Goal: Task Accomplishment & Management: Use online tool/utility

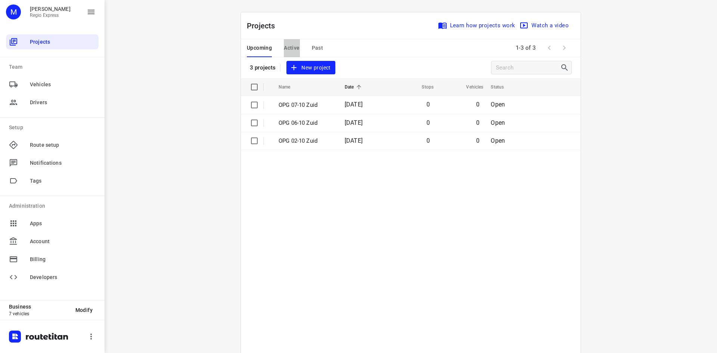
click at [291, 50] on span "Active" at bounding box center [292, 47] width 16 height 9
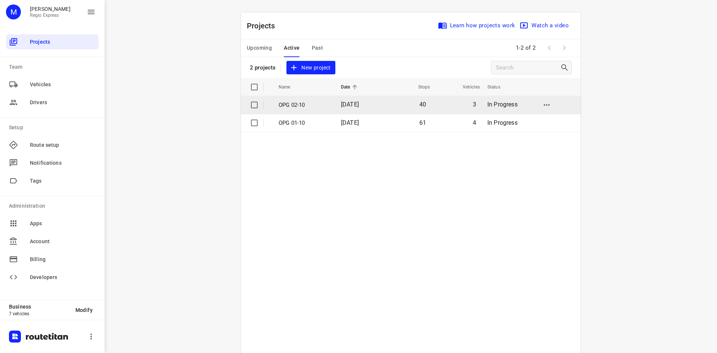
click at [300, 106] on p "OPG 02-10" at bounding box center [304, 105] width 51 height 9
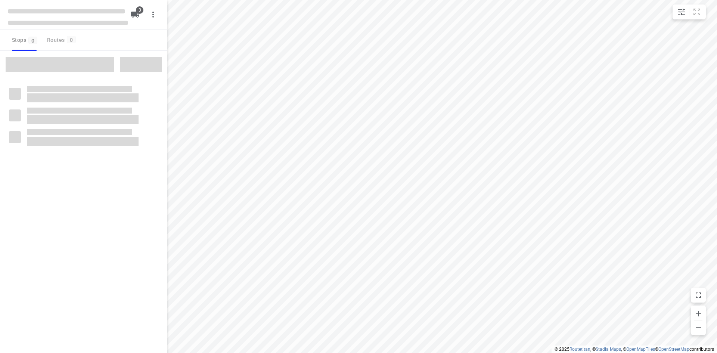
type input "distance"
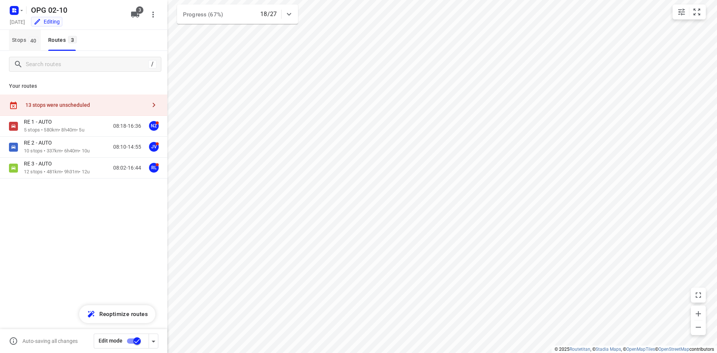
click at [28, 41] on span "Stops 40" at bounding box center [26, 39] width 29 height 9
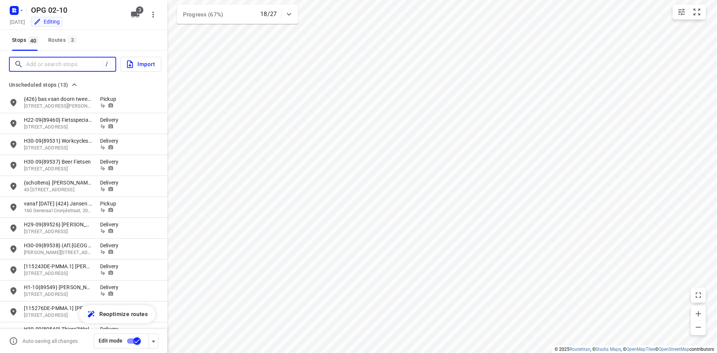
click at [49, 69] on input "Add or search stops" at bounding box center [64, 65] width 77 height 12
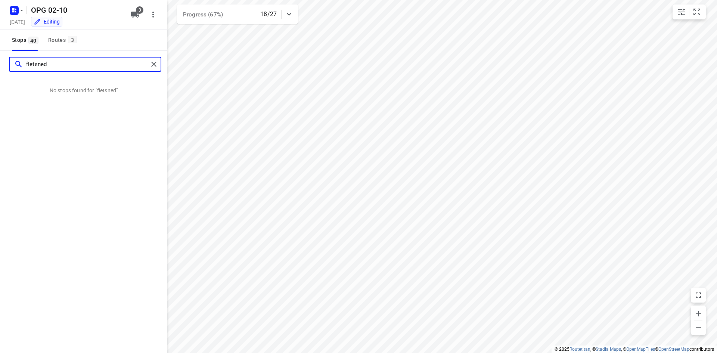
type input "fietsned"
click at [160, 64] on div "fietsned Import" at bounding box center [83, 64] width 167 height 27
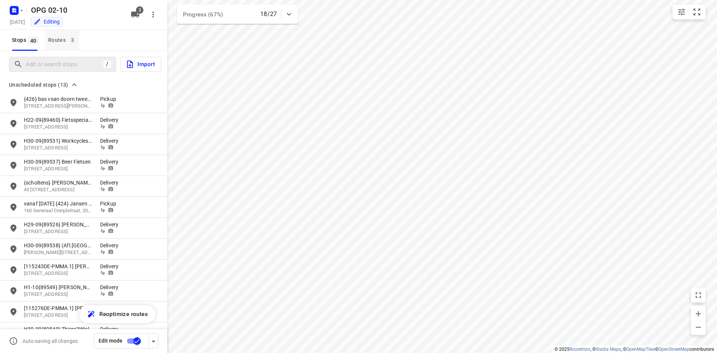
click at [57, 40] on div "Routes 3" at bounding box center [63, 39] width 31 height 9
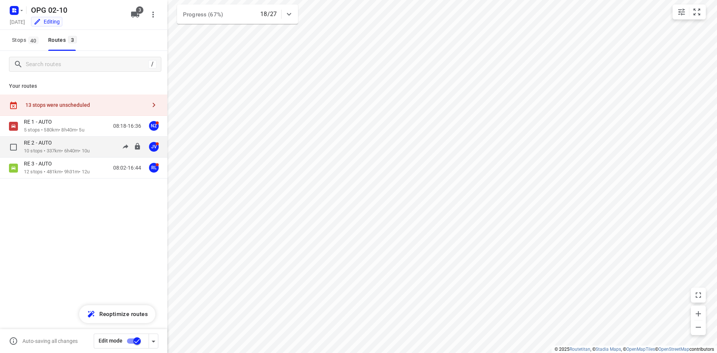
click at [76, 145] on div "RE 2 - AUTO" at bounding box center [57, 143] width 66 height 8
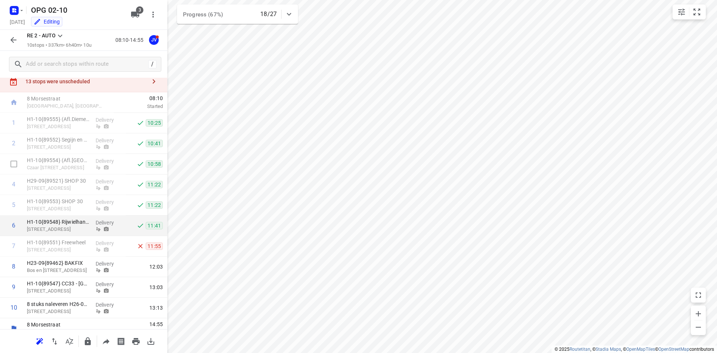
scroll to position [33, 0]
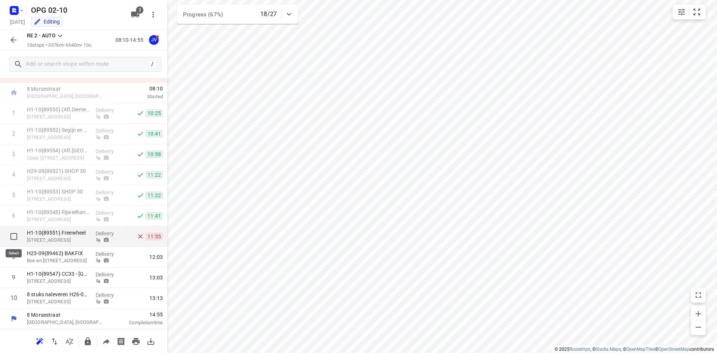
click at [11, 237] on input "checkbox" at bounding box center [13, 236] width 15 height 15
checkbox input "true"
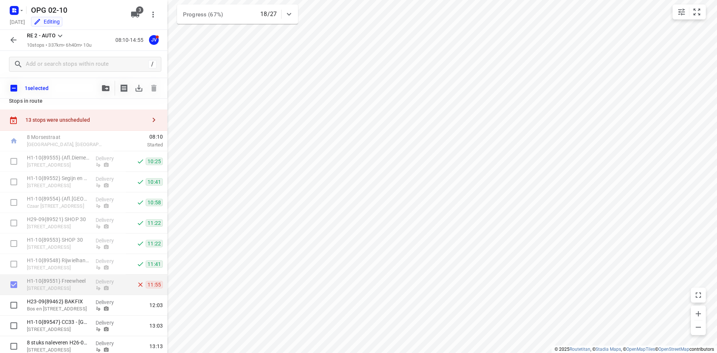
scroll to position [0, 0]
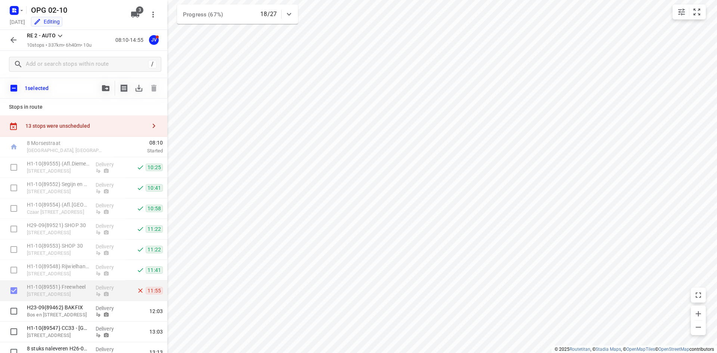
click at [108, 92] on button "button" at bounding box center [105, 88] width 15 height 15
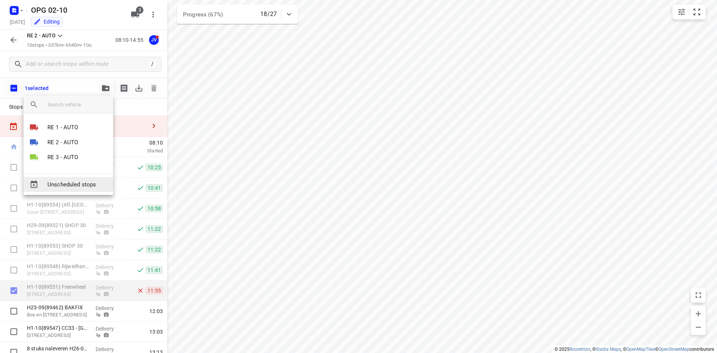
click at [94, 189] on div "Unscheduled stops" at bounding box center [69, 184] width 90 height 15
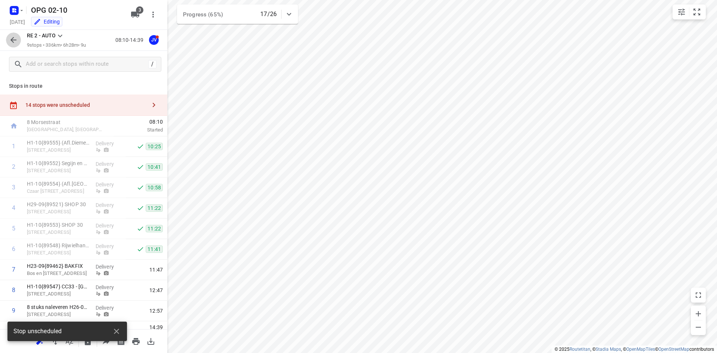
click at [16, 41] on icon "button" at bounding box center [13, 39] width 9 height 9
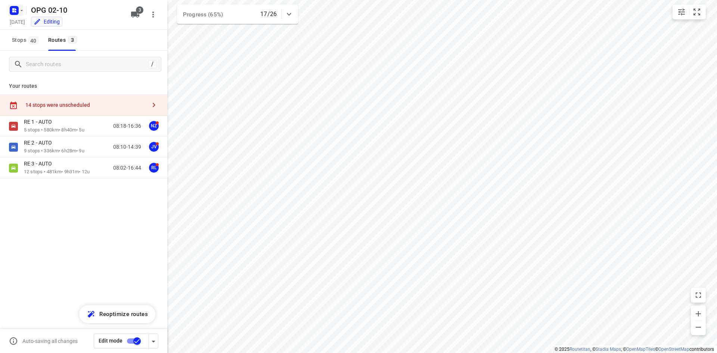
click at [22, 13] on button "button" at bounding box center [15, 10] width 15 height 12
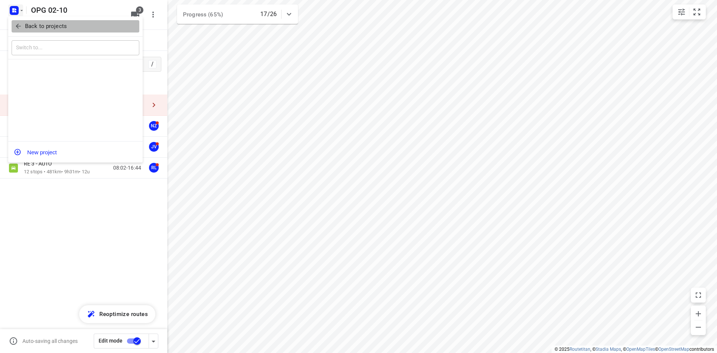
click at [24, 25] on span "Back to projects" at bounding box center [76, 26] width 122 height 9
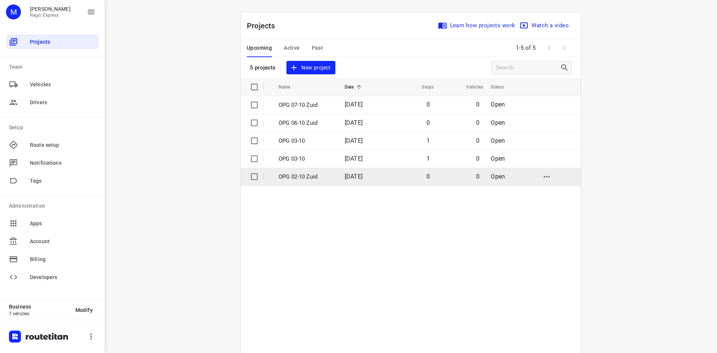
click at [250, 174] on input "checkbox" at bounding box center [254, 176] width 15 height 15
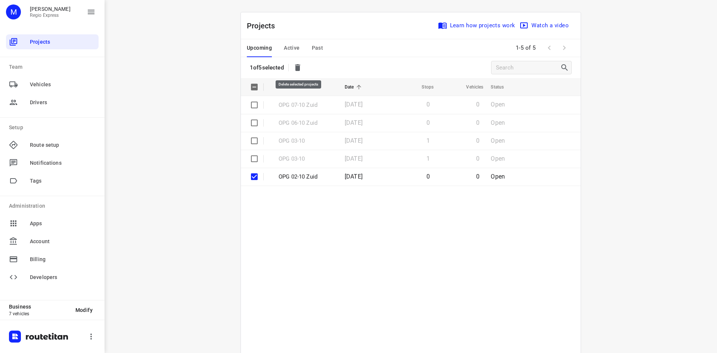
click at [301, 68] on icon "button" at bounding box center [297, 67] width 9 height 9
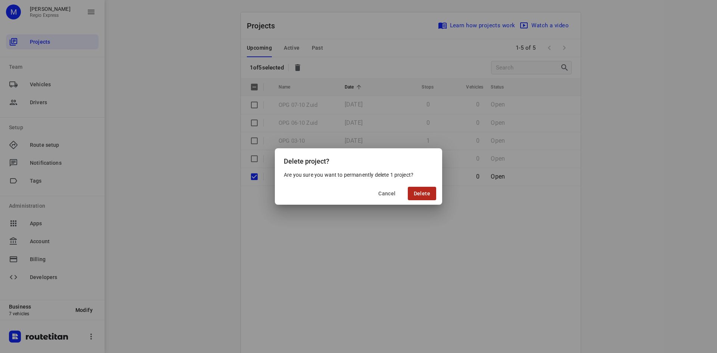
click at [414, 193] on button "Delete" at bounding box center [422, 193] width 28 height 13
